Goal: Task Accomplishment & Management: Use online tool/utility

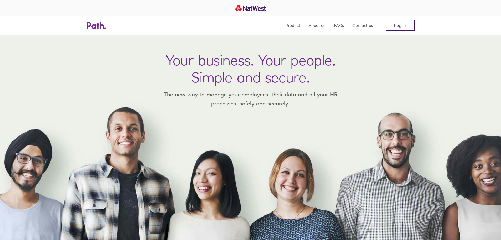
click at [400, 26] on link "Log in" at bounding box center [399, 25] width 29 height 11
click at [414, 24] on link "Log in" at bounding box center [399, 25] width 29 height 11
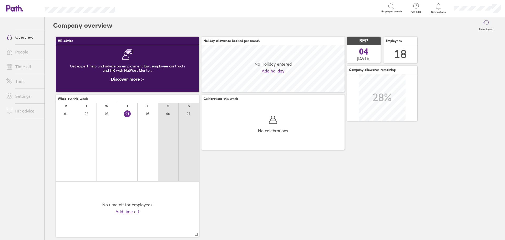
scroll to position [47, 143]
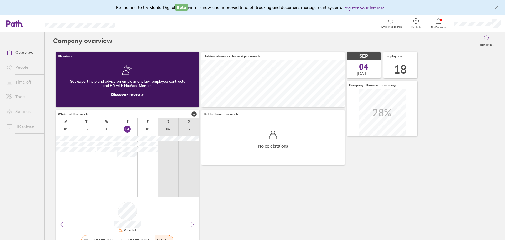
click at [27, 66] on link "People" at bounding box center [23, 67] width 42 height 11
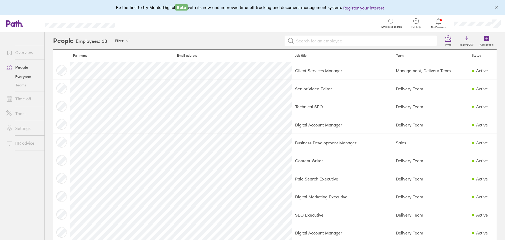
click at [24, 99] on link "Time off" at bounding box center [23, 98] width 42 height 11
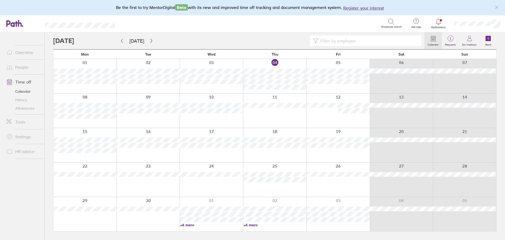
click at [264, 61] on div at bounding box center [274, 76] width 63 height 34
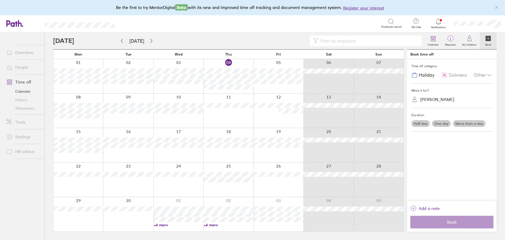
click at [459, 74] on span "Sickness" at bounding box center [458, 75] width 18 height 6
click at [450, 95] on div "[PERSON_NAME]" at bounding box center [455, 99] width 75 height 8
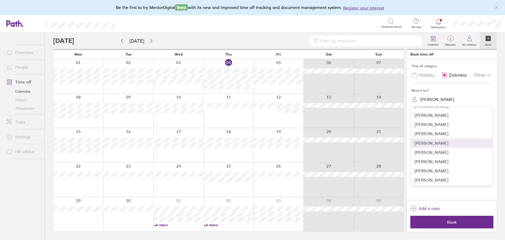
scroll to position [90, 0]
click at [435, 180] on div "[PERSON_NAME]" at bounding box center [451, 179] width 81 height 9
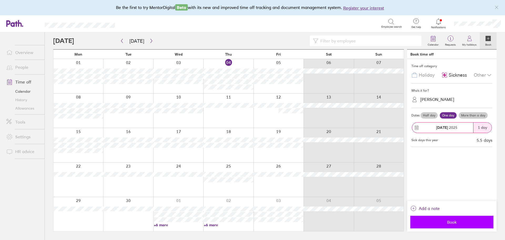
click at [457, 226] on button "Book" at bounding box center [451, 221] width 83 height 13
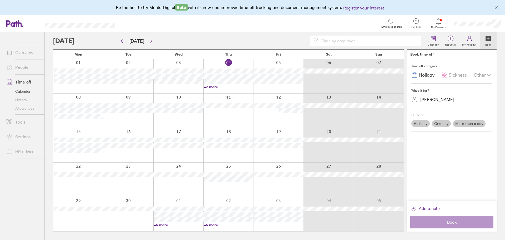
click at [25, 50] on link "Overview" at bounding box center [23, 52] width 42 height 11
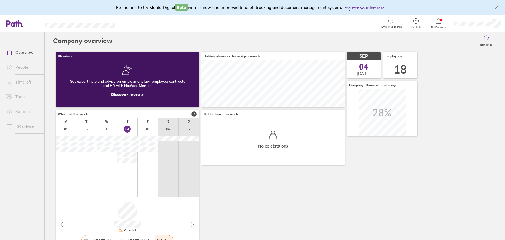
scroll to position [47, 143]
